Goal: Obtain resource: Obtain resource

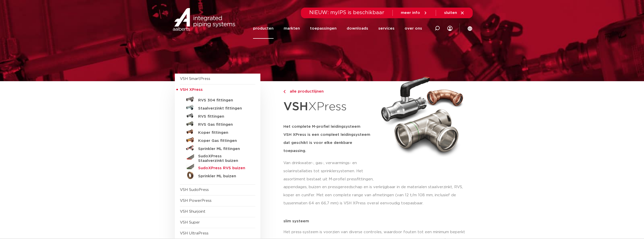
click at [218, 167] on h5 "SudoXPress RVS buizen" at bounding box center [223, 168] width 50 height 5
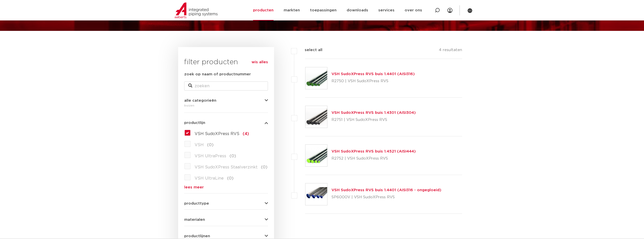
click at [373, 72] on link "VSH SudoXPress RVS buis 1.4401 (AISI316)" at bounding box center [373, 74] width 83 height 4
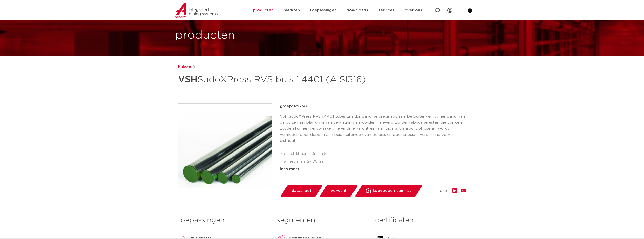
scroll to position [51, 0]
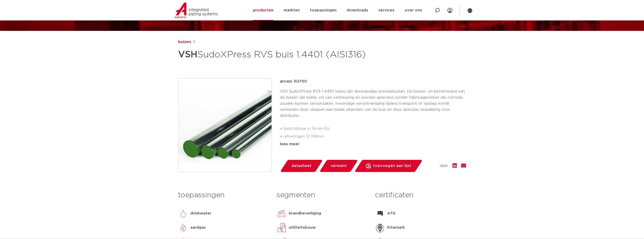
click at [290, 172] on link "datasheet" at bounding box center [301, 166] width 43 height 12
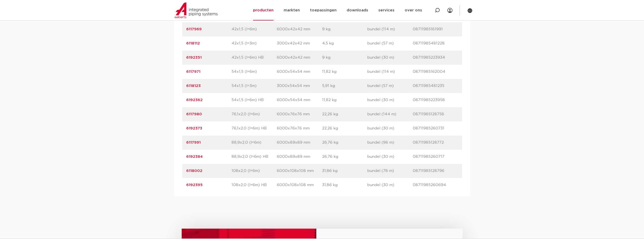
scroll to position [593, 0]
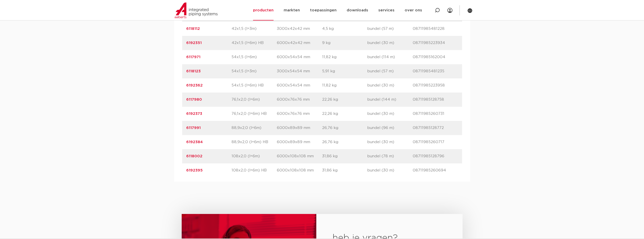
drag, startPoint x: 232, startPoint y: 154, endPoint x: 280, endPoint y: 156, distance: 47.9
click at [280, 149] on div "artikelnummer 6192384 afmeting 88,9x2,0 (l=6m) HB [GEOGRAPHIC_DATA] 6000x89x89 …" at bounding box center [322, 142] width 280 height 14
click at [242, 178] on div "artikelnummer 6192395 afmeting 108x2,0 (l=6m) HB [GEOGRAPHIC_DATA] 6000x108x108…" at bounding box center [322, 171] width 280 height 14
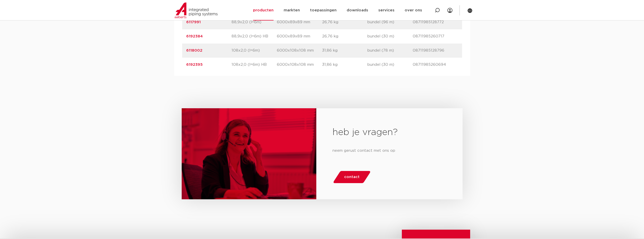
scroll to position [643, 0]
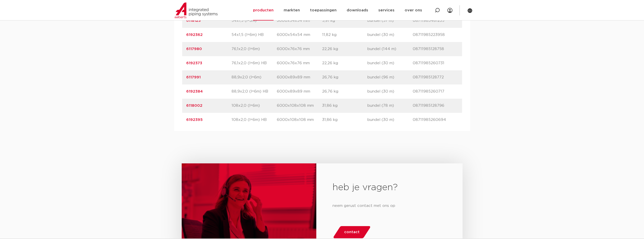
click at [233, 123] on p "108x2,0 (l=6m) HB" at bounding box center [254, 120] width 45 height 6
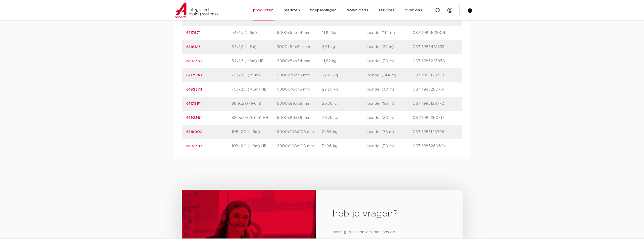
scroll to position [593, 0]
